Goal: Book appointment/travel/reservation

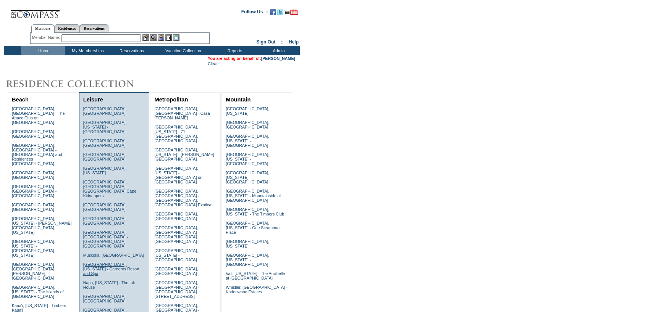
click at [111, 262] on link "[GEOGRAPHIC_DATA], [US_STATE] - Carneros Resort and Spa" at bounding box center [111, 269] width 56 height 14
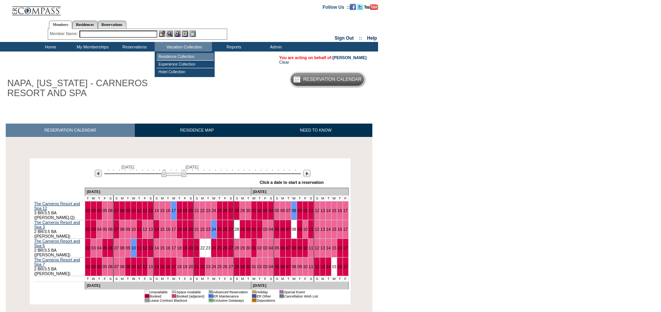
click at [169, 57] on td "Residence Collection" at bounding box center [185, 57] width 57 height 8
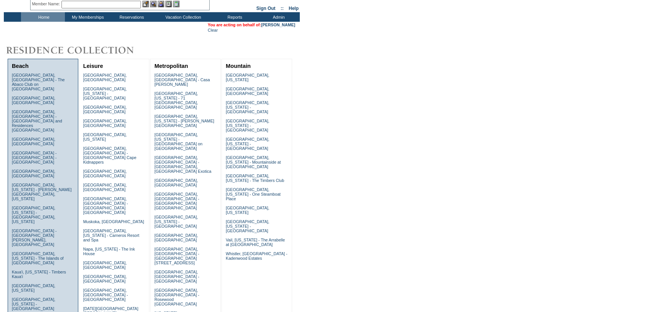
scroll to position [38, 0]
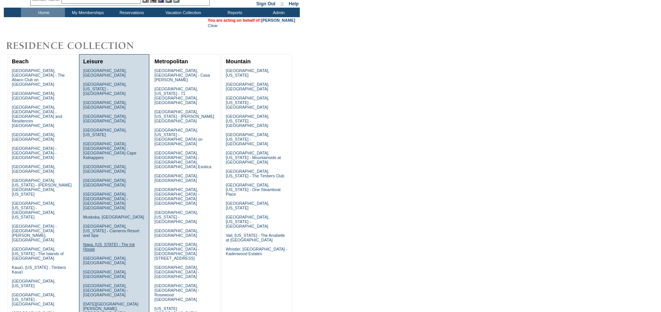
click at [107, 243] on link "Napa, [US_STATE] - The Ink House" at bounding box center [109, 247] width 52 height 9
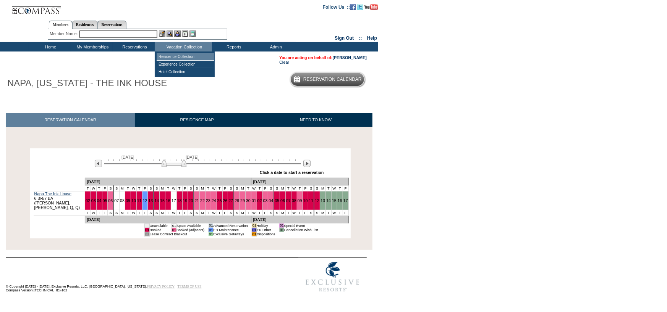
click at [191, 53] on td "Residence Collection" at bounding box center [185, 57] width 57 height 8
